Goal: Book appointment/travel/reservation

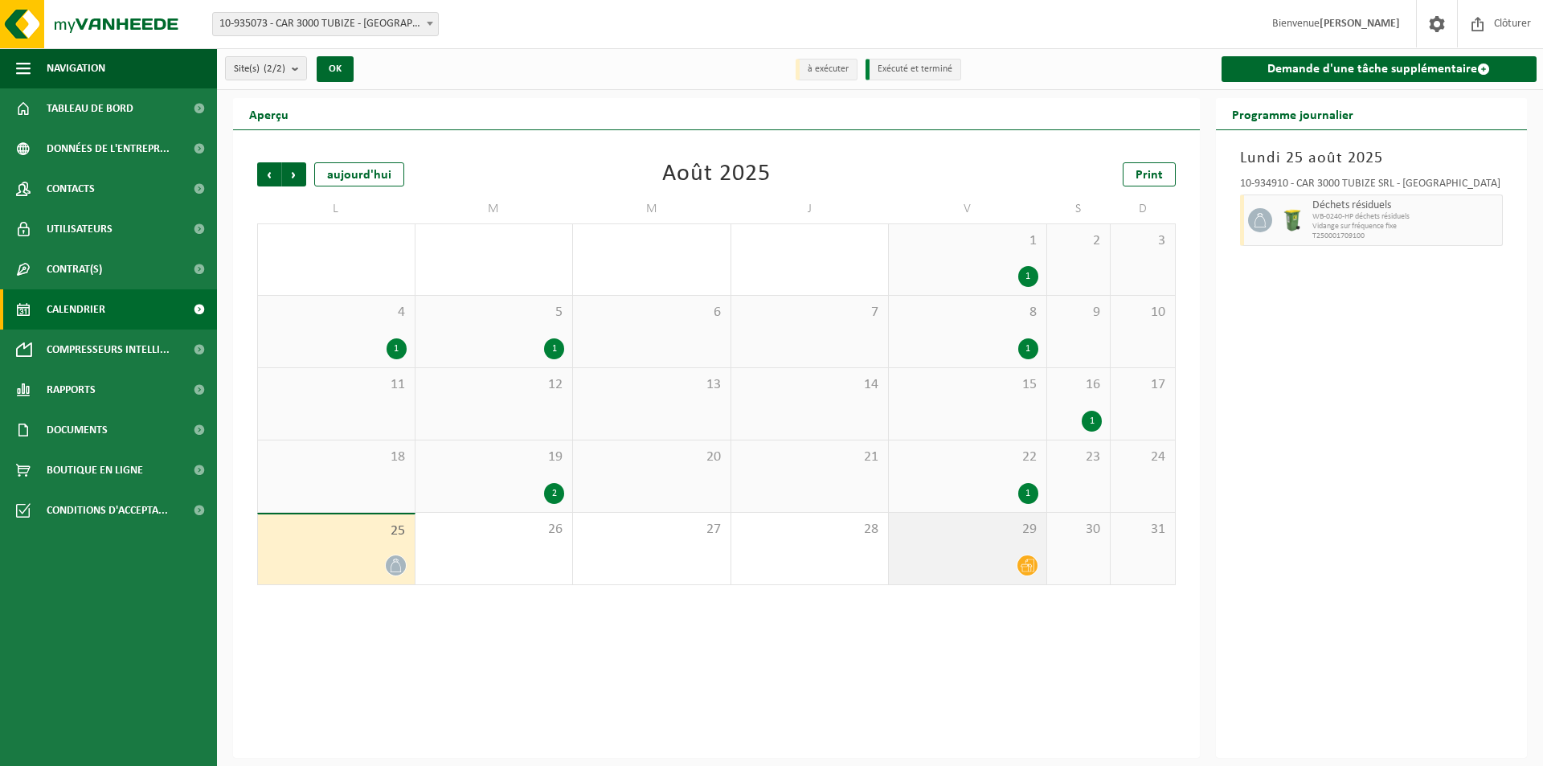
click at [1029, 567] on icon at bounding box center [1028, 566] width 14 height 14
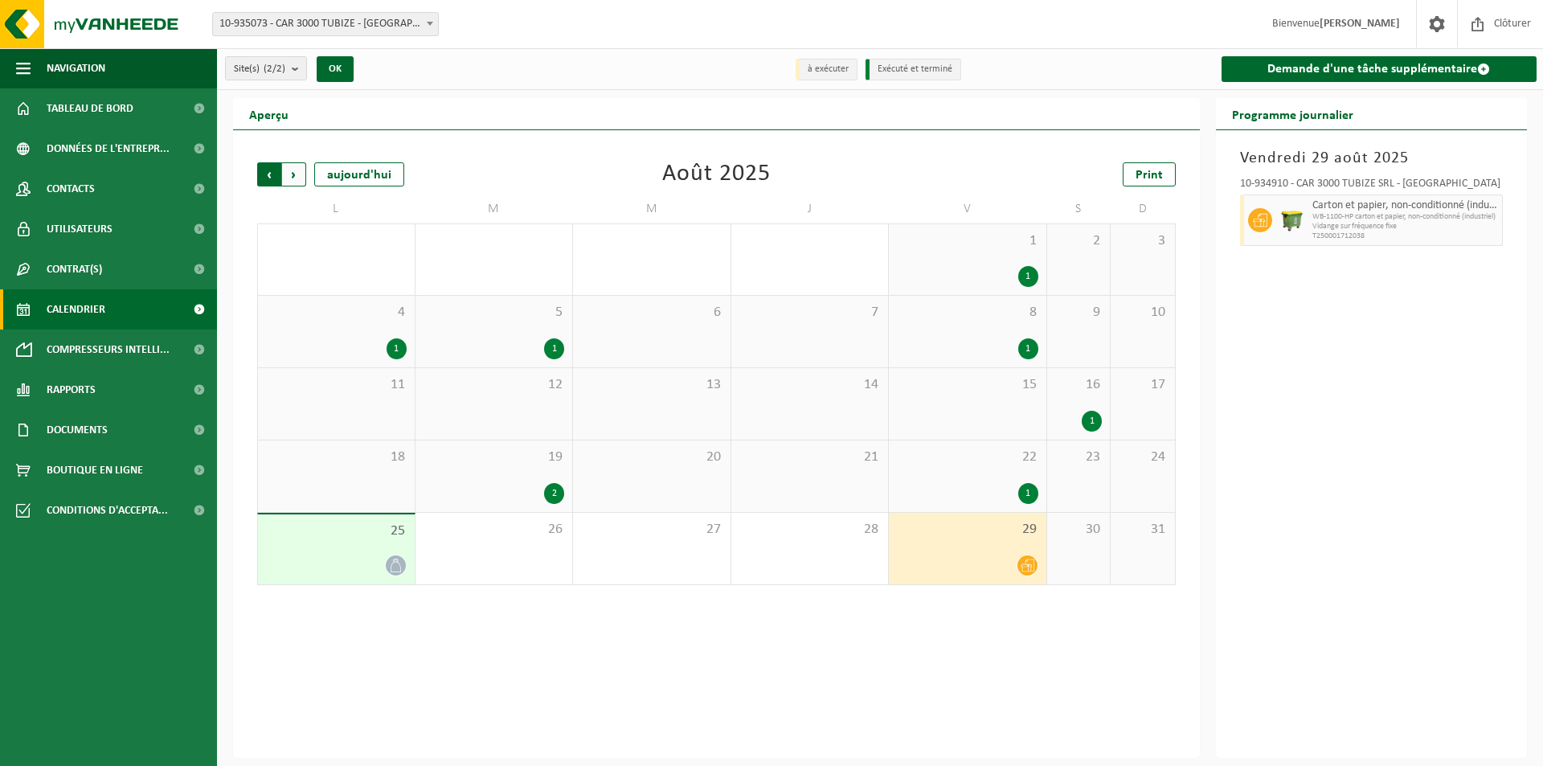
click at [297, 178] on span "Suivant" at bounding box center [294, 174] width 24 height 24
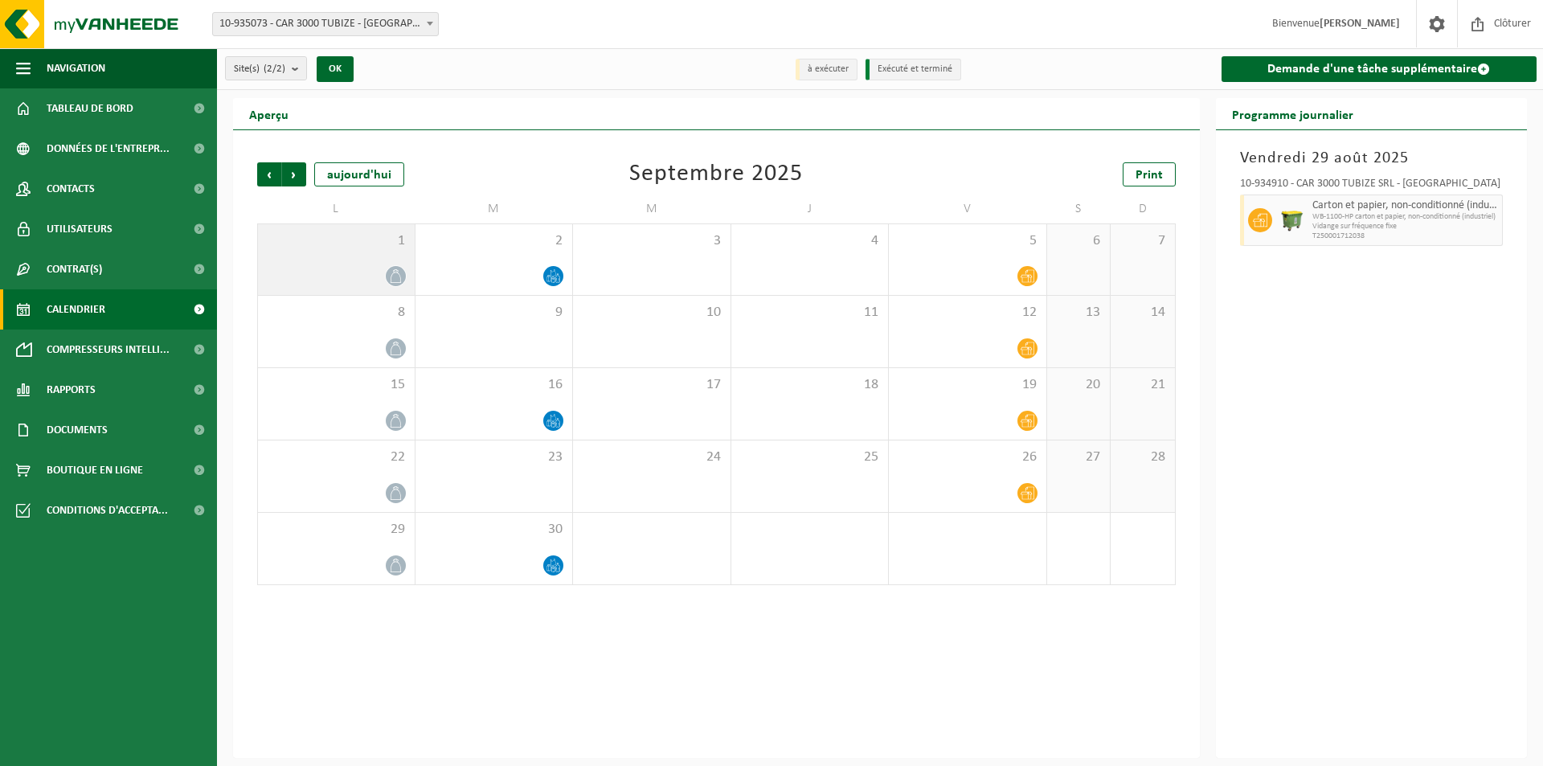
click at [389, 276] on icon at bounding box center [396, 276] width 14 height 14
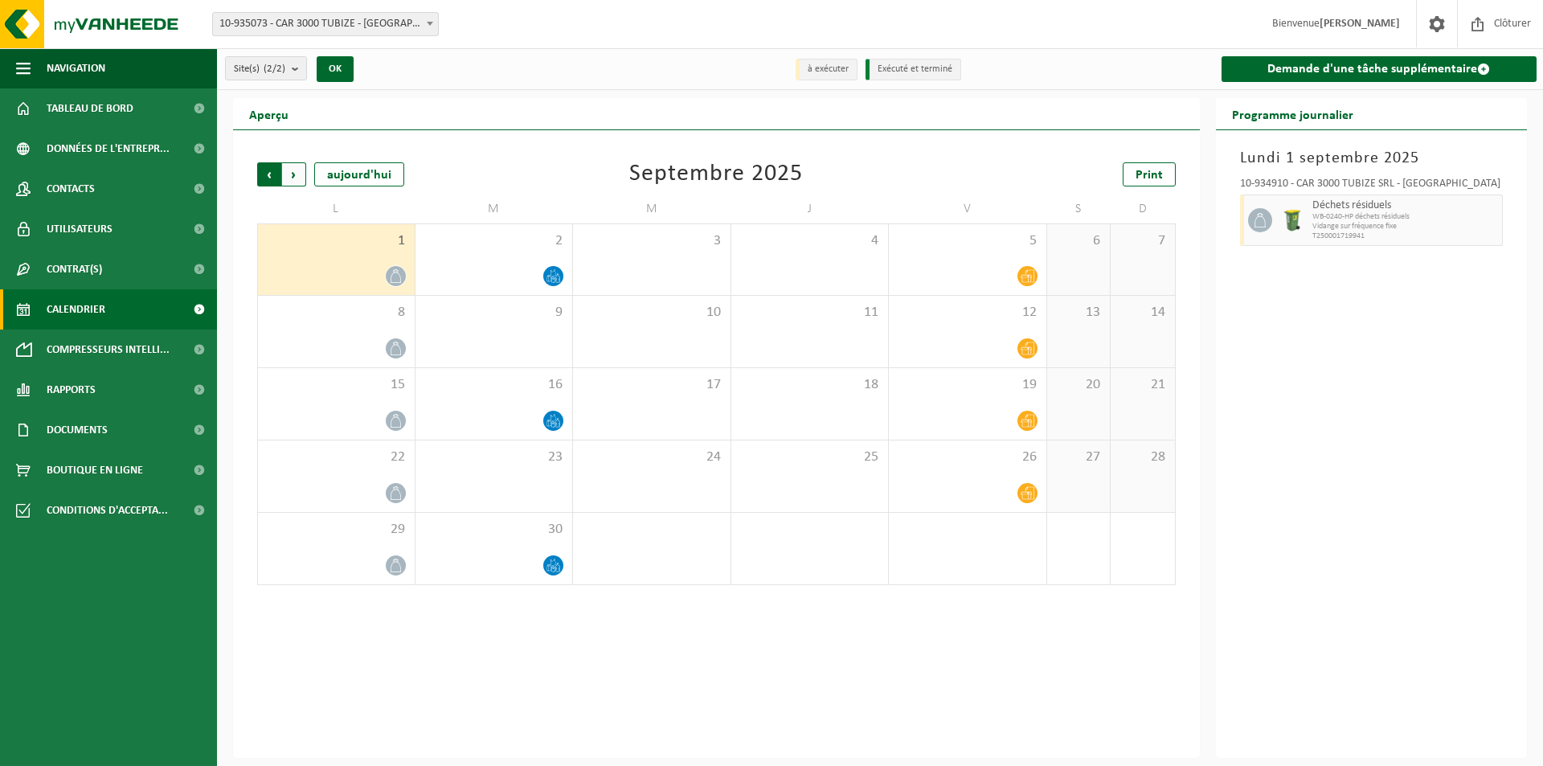
click at [297, 171] on span "Suivant" at bounding box center [294, 174] width 24 height 24
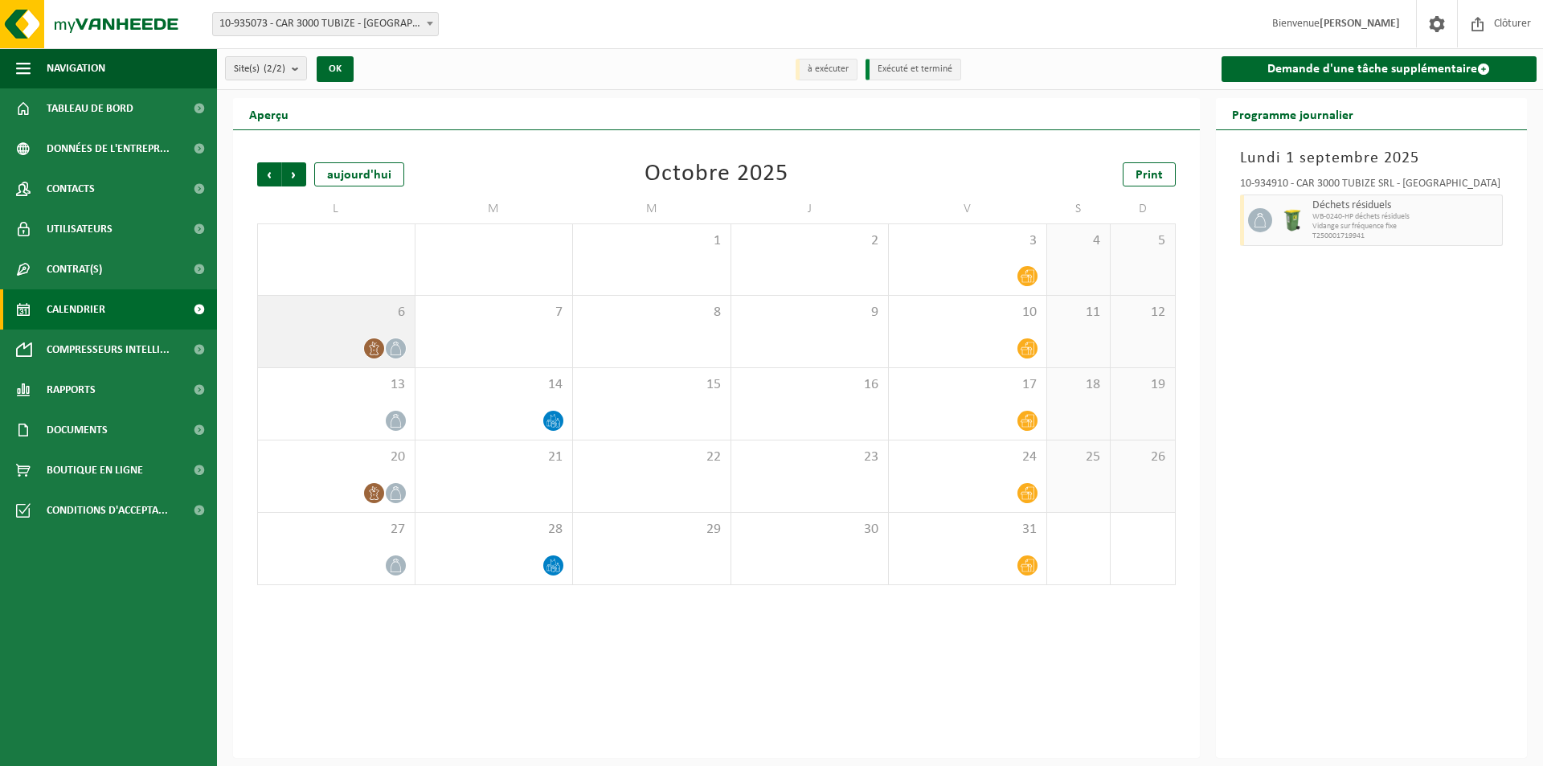
click at [370, 345] on icon at bounding box center [374, 349] width 10 height 14
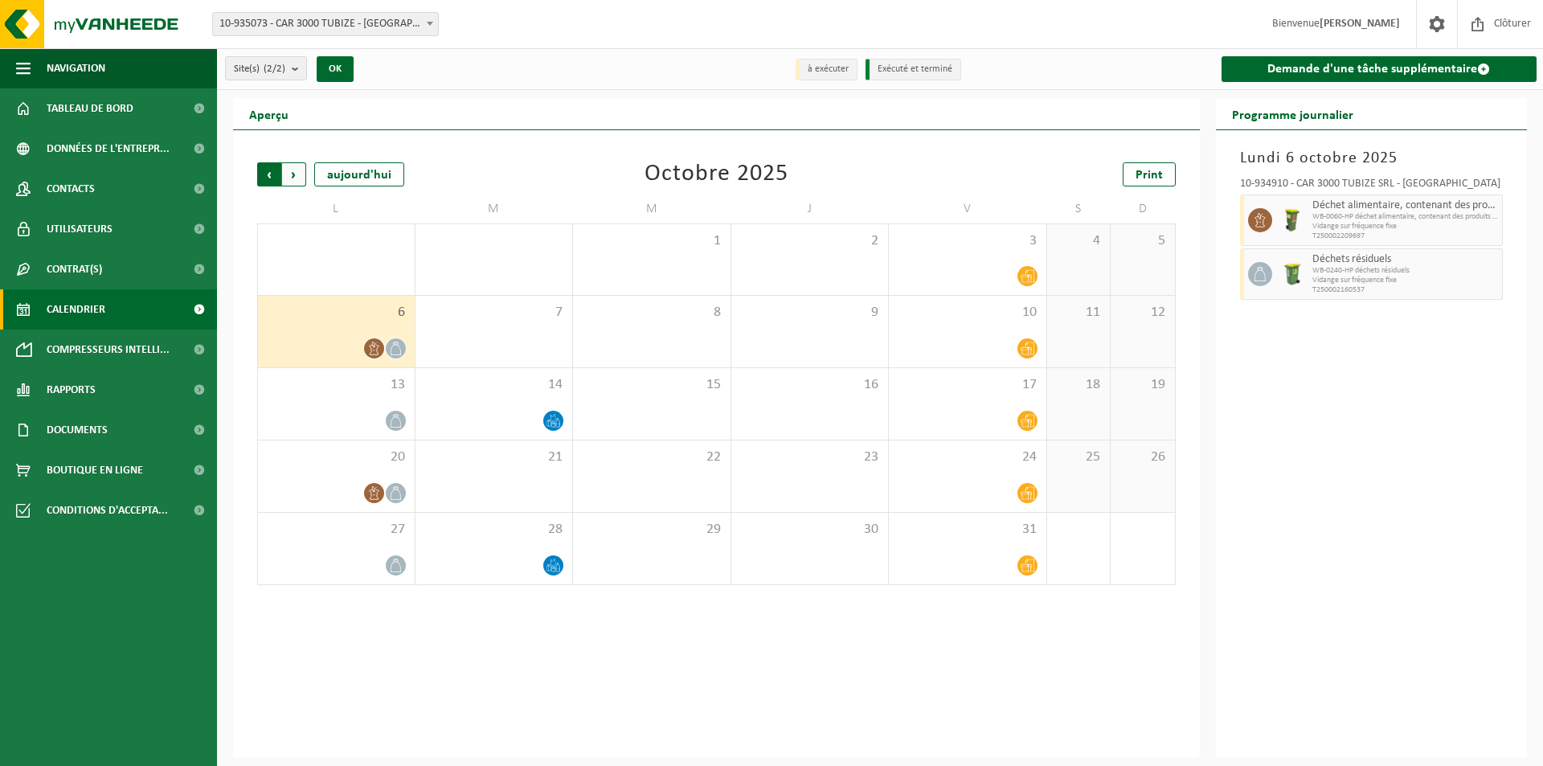
click at [296, 171] on span "Suivant" at bounding box center [294, 174] width 24 height 24
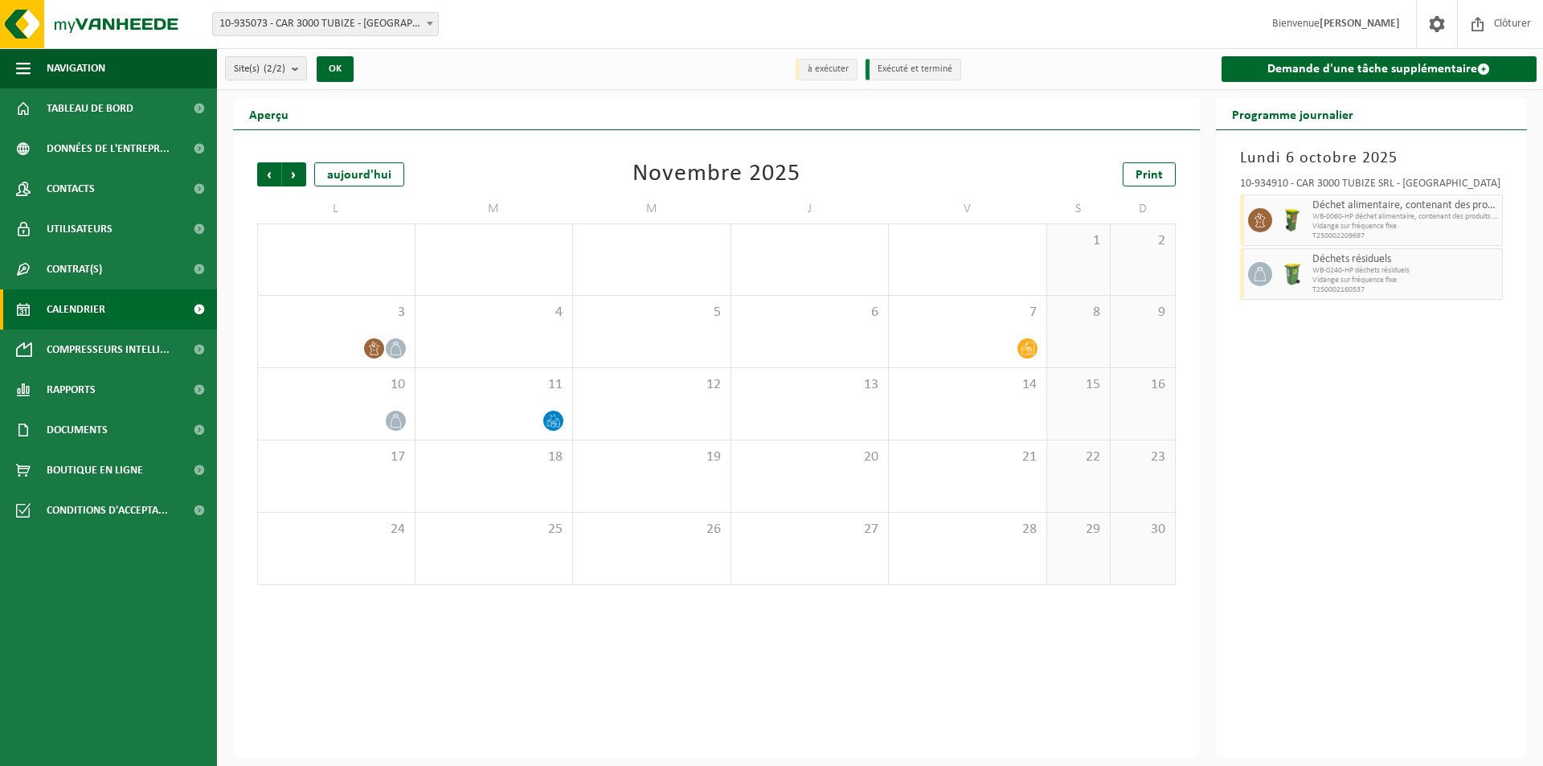
click at [296, 171] on span "Suivant" at bounding box center [294, 174] width 24 height 24
click at [268, 176] on span "Précédent" at bounding box center [269, 174] width 24 height 24
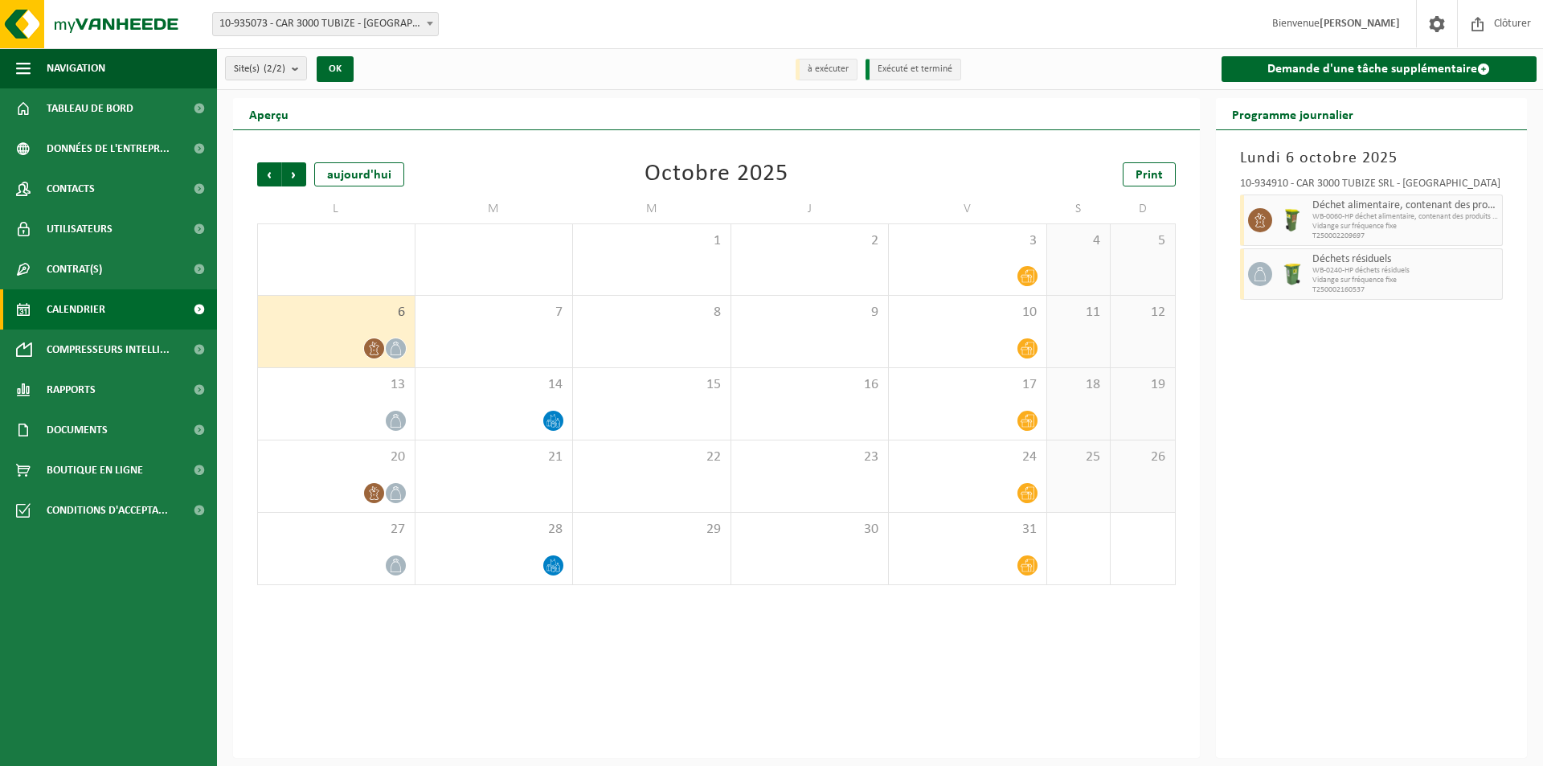
click at [268, 176] on span "Précédent" at bounding box center [269, 174] width 24 height 24
